Goal: Transaction & Acquisition: Purchase product/service

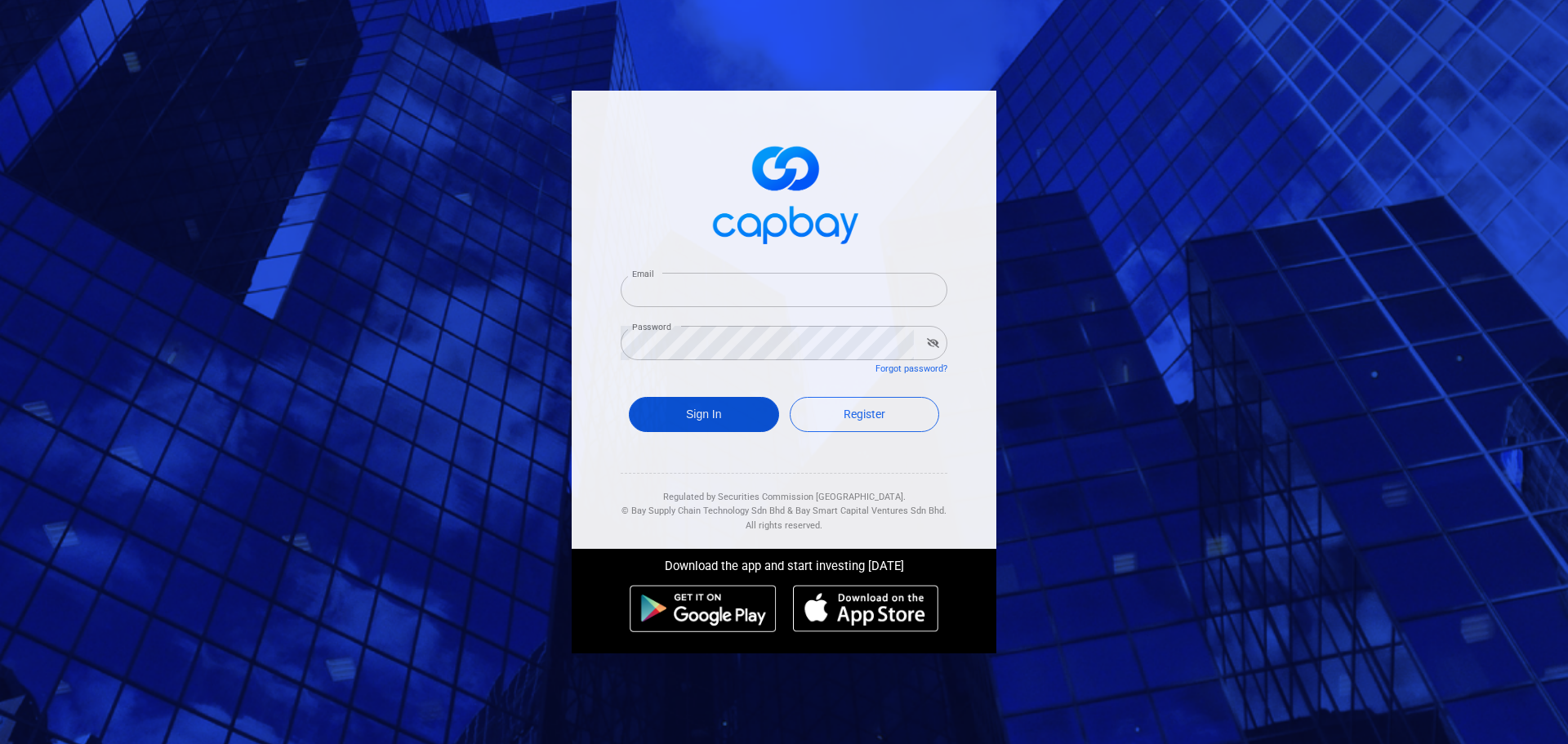
type input "[EMAIL_ADDRESS][DOMAIN_NAME]"
click at [690, 409] on button "Sign In" at bounding box center [704, 414] width 150 height 35
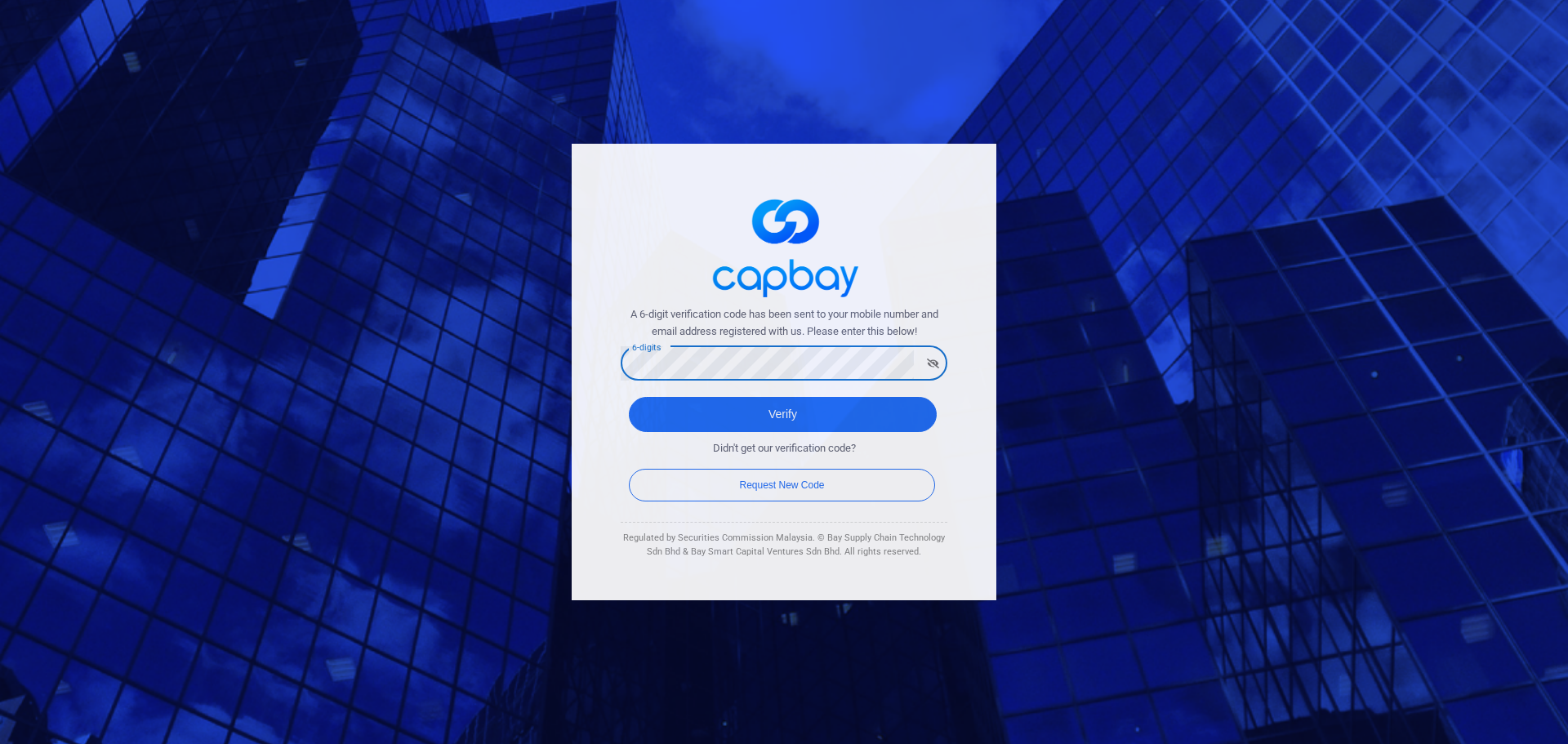
click at [657, 355] on div "6-digits 6-digits" at bounding box center [783, 362] width 326 height 37
click at [684, 411] on button "Verify" at bounding box center [782, 414] width 308 height 35
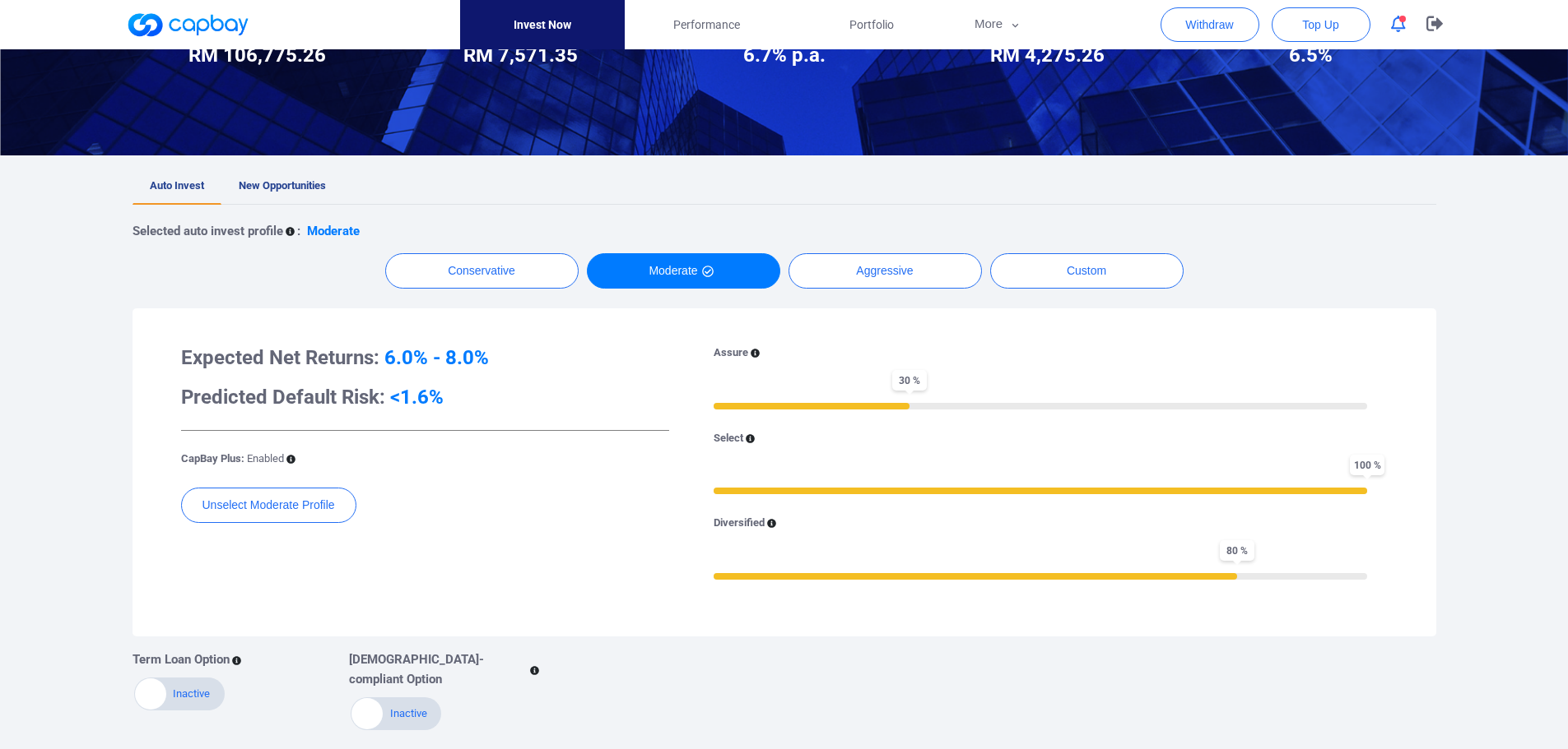
scroll to position [247, 0]
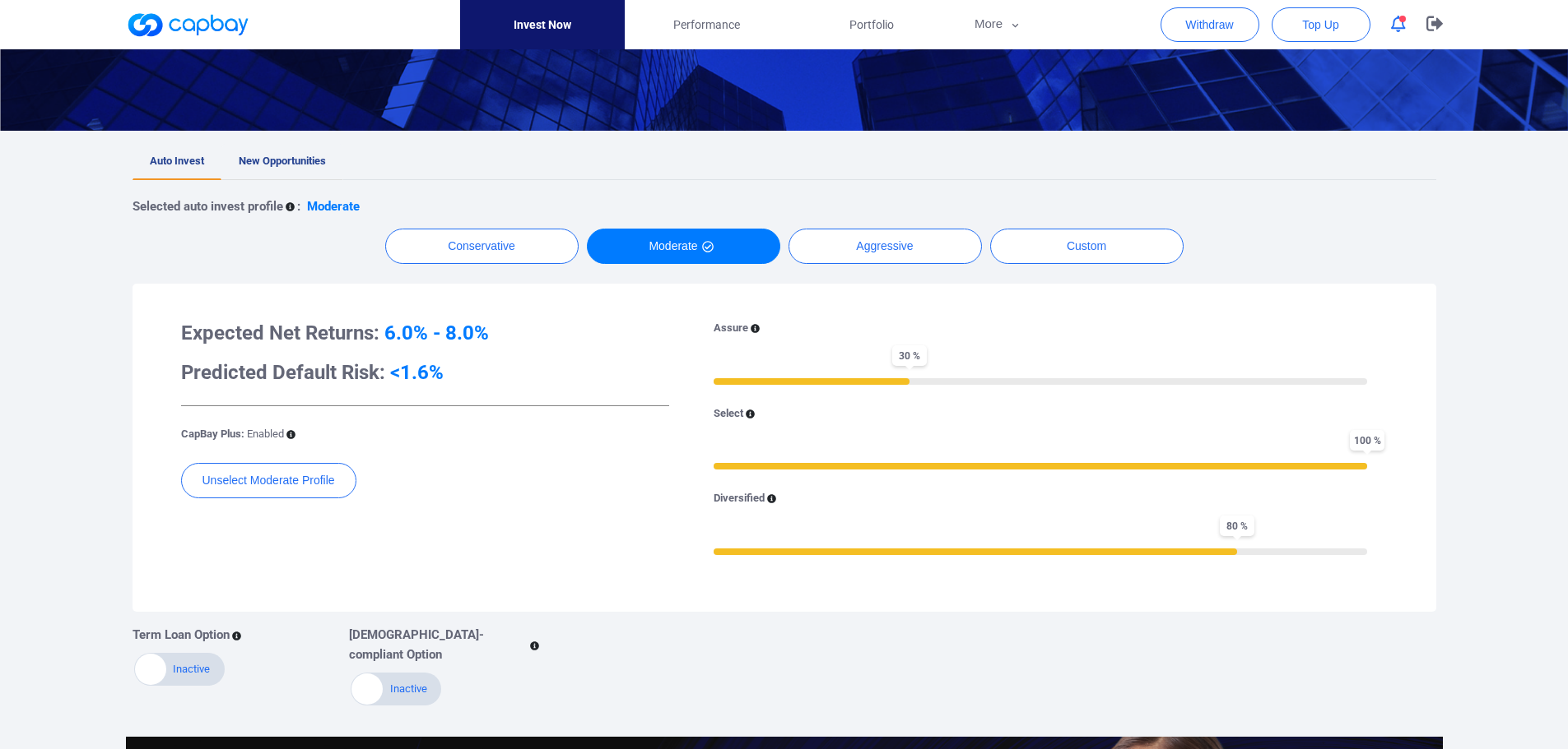
click at [310, 167] on span "New Opportunities" at bounding box center [282, 160] width 87 height 12
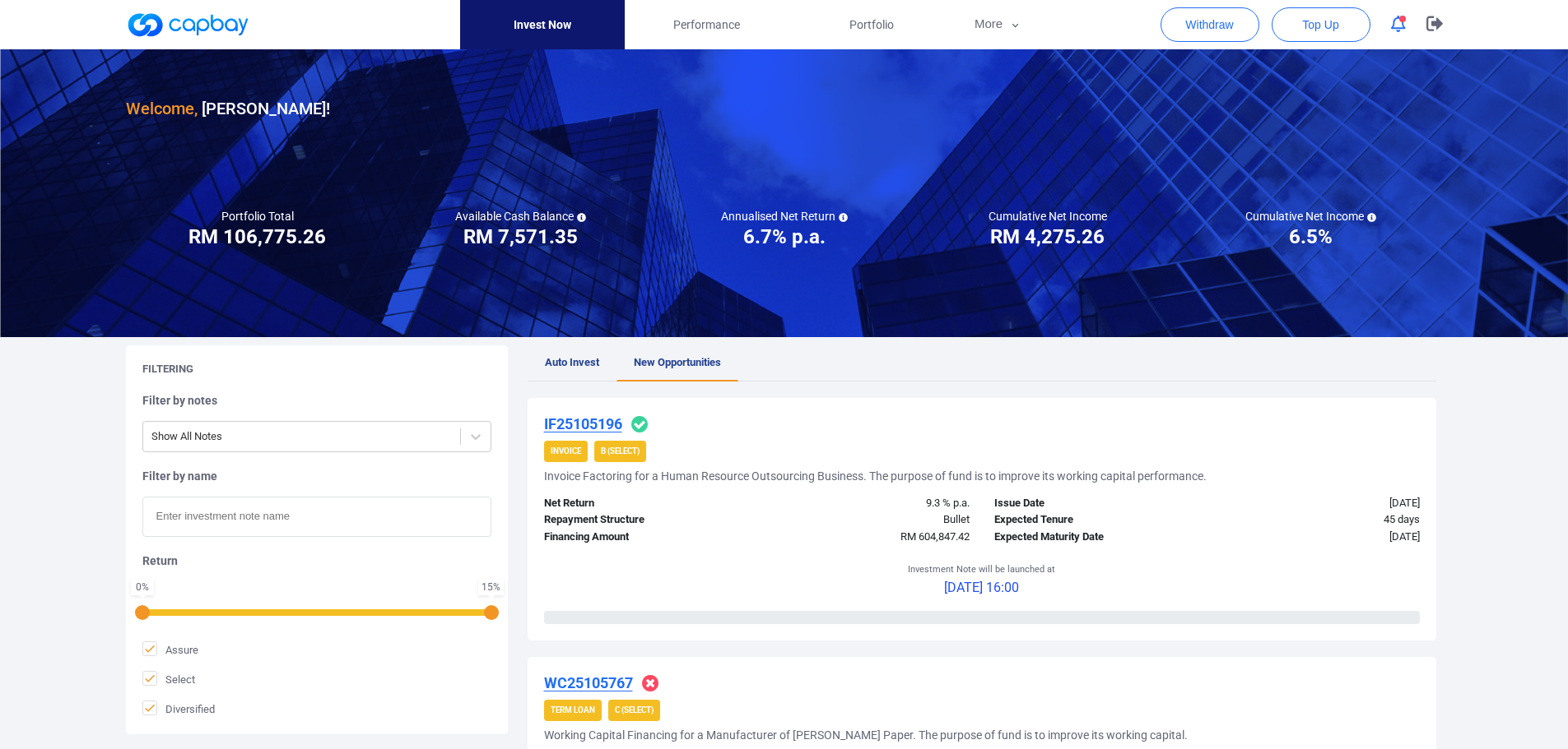
click at [1400, 19] on span "button" at bounding box center [1401, 18] width 6 height 6
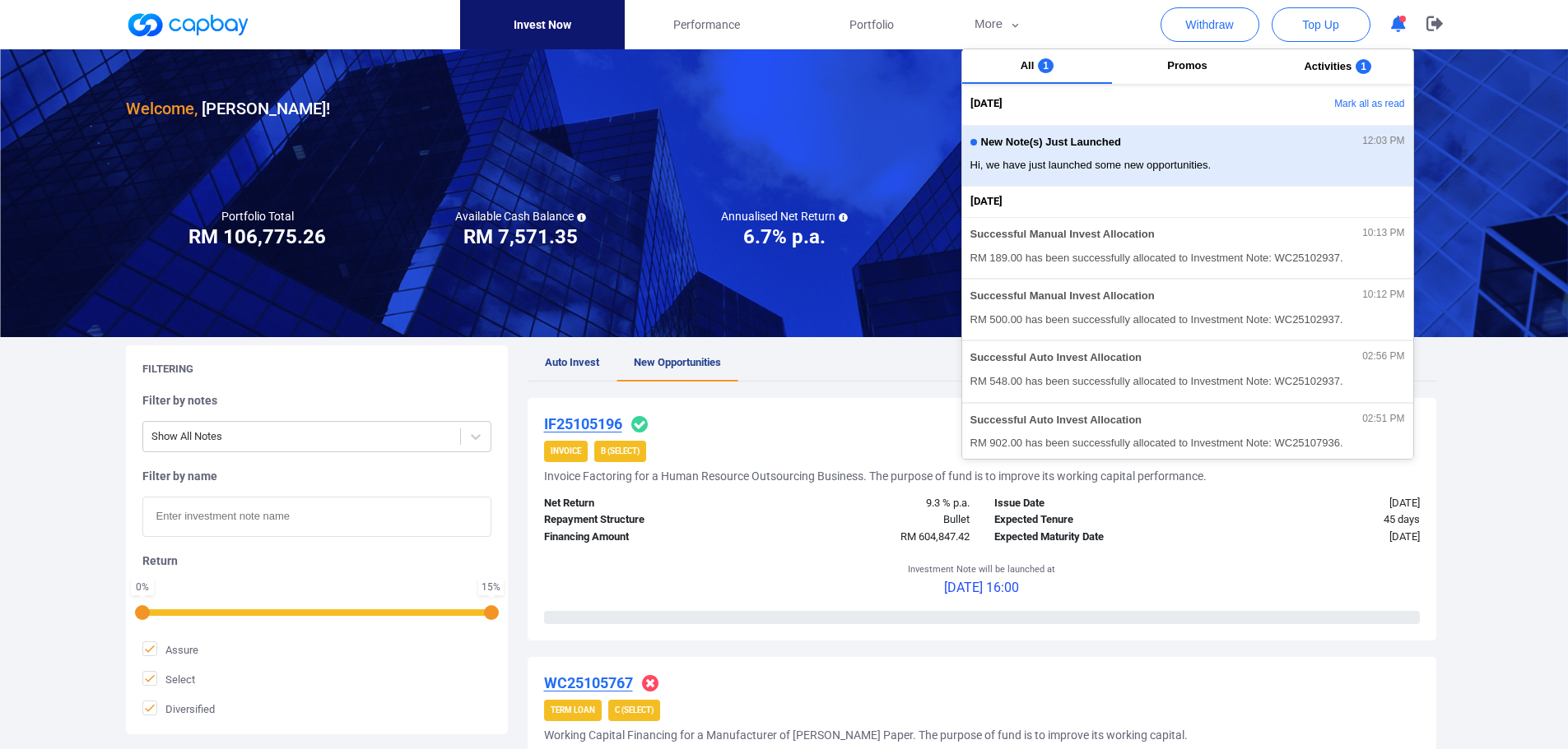
click at [1182, 159] on span "Hi, we have just launched some new opportunities." at bounding box center [1188, 166] width 435 height 17
